Goal: Check status: Check status

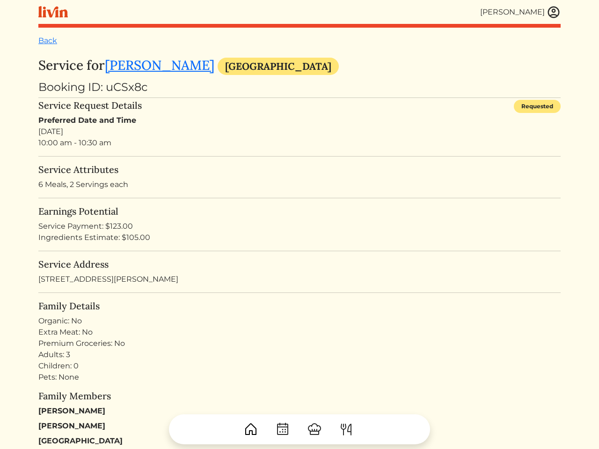
click at [357, 127] on div "Preferred Date and Time [DATE] 10:00 am - 10:30 am" at bounding box center [299, 132] width 523 height 34
